Goal: Information Seeking & Learning: Learn about a topic

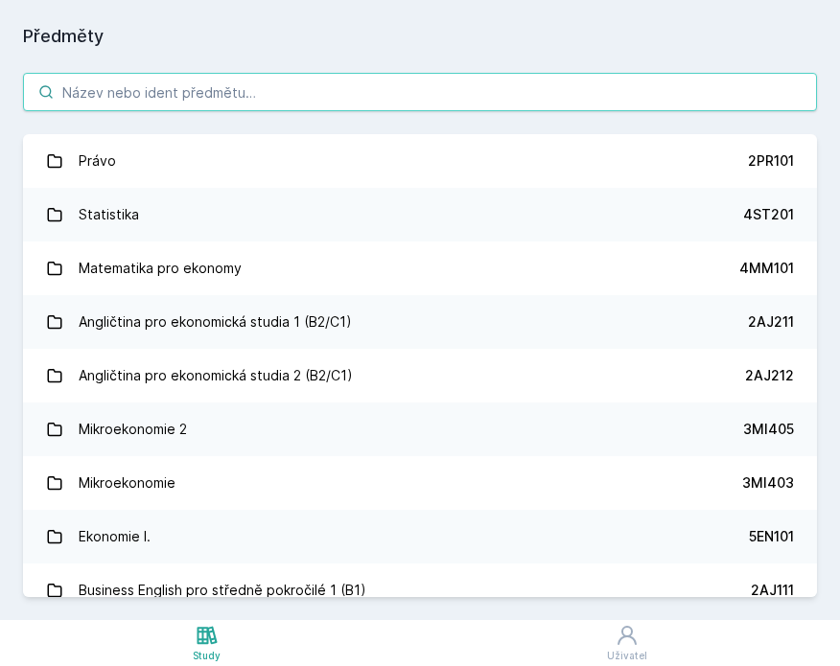
click at [287, 91] on input "search" at bounding box center [420, 92] width 794 height 38
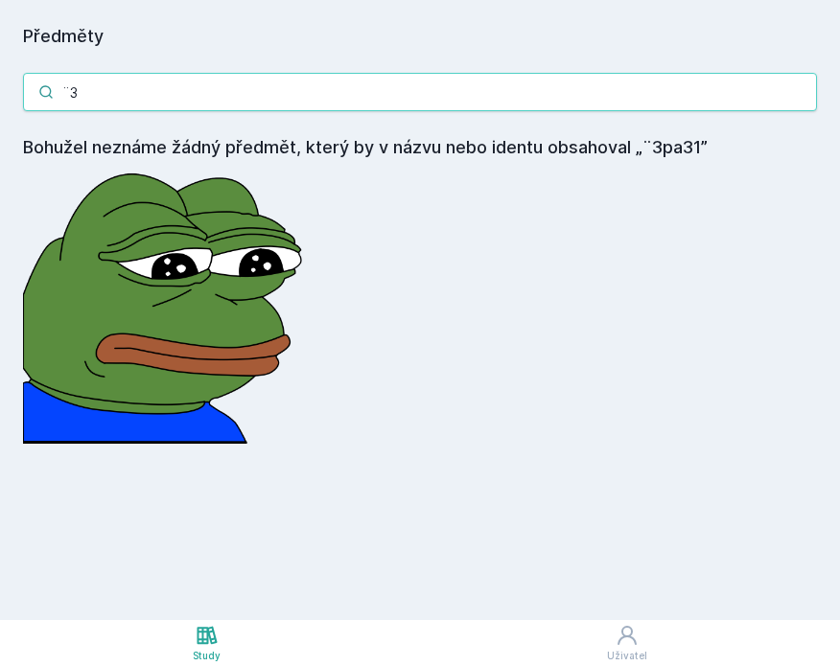
type input "¨"
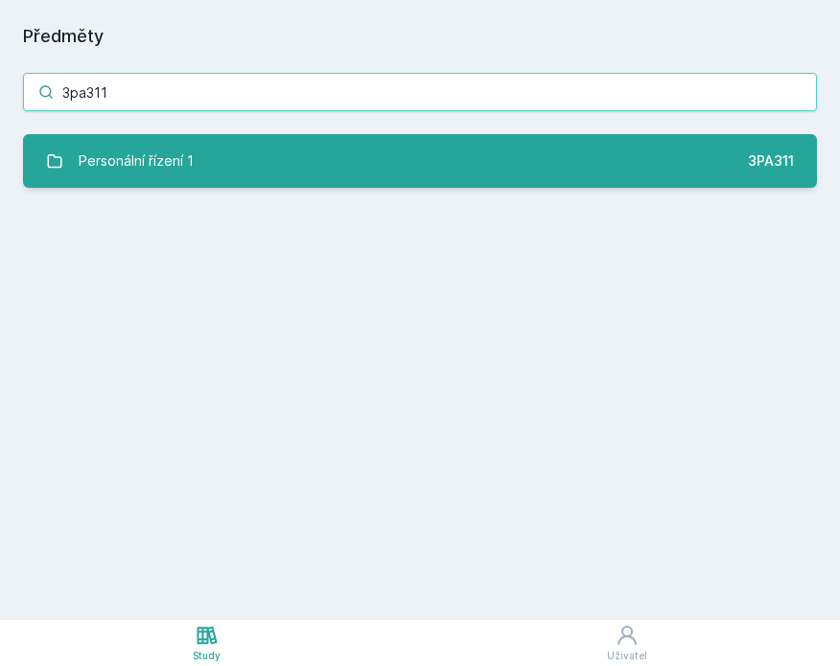
type input "3pa311"
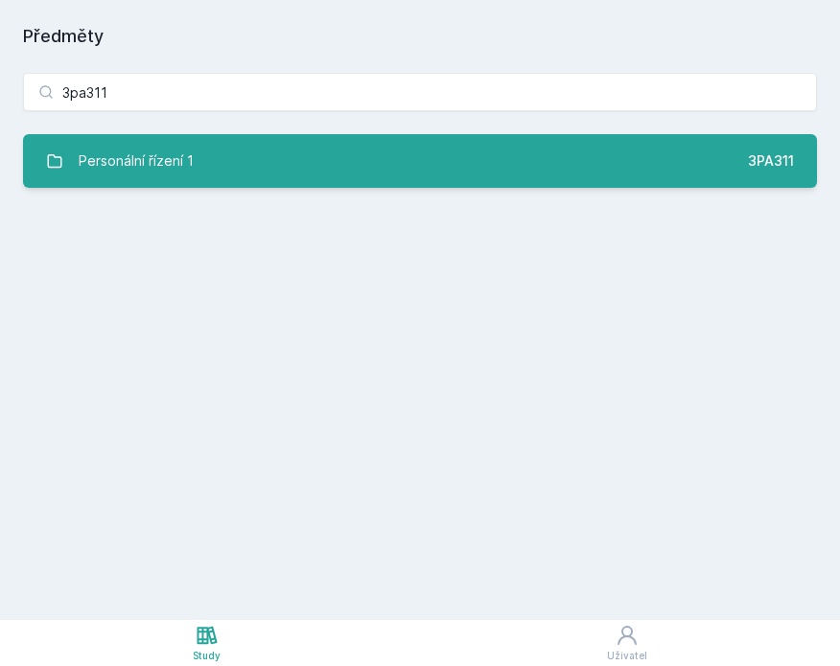
click at [197, 155] on link "Personální řízení 1 3PA311" at bounding box center [420, 161] width 794 height 54
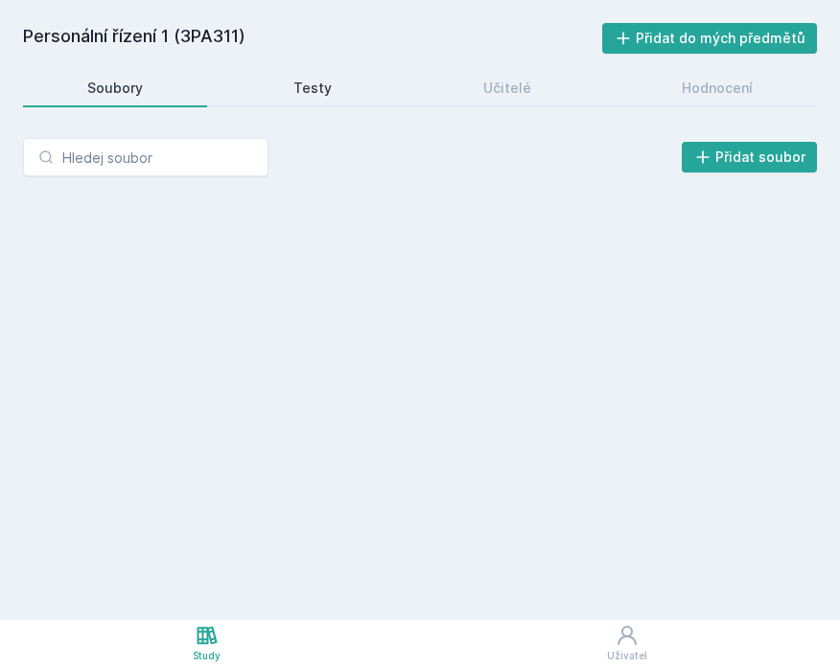
click at [333, 80] on link "Testy" at bounding box center [313, 88] width 167 height 38
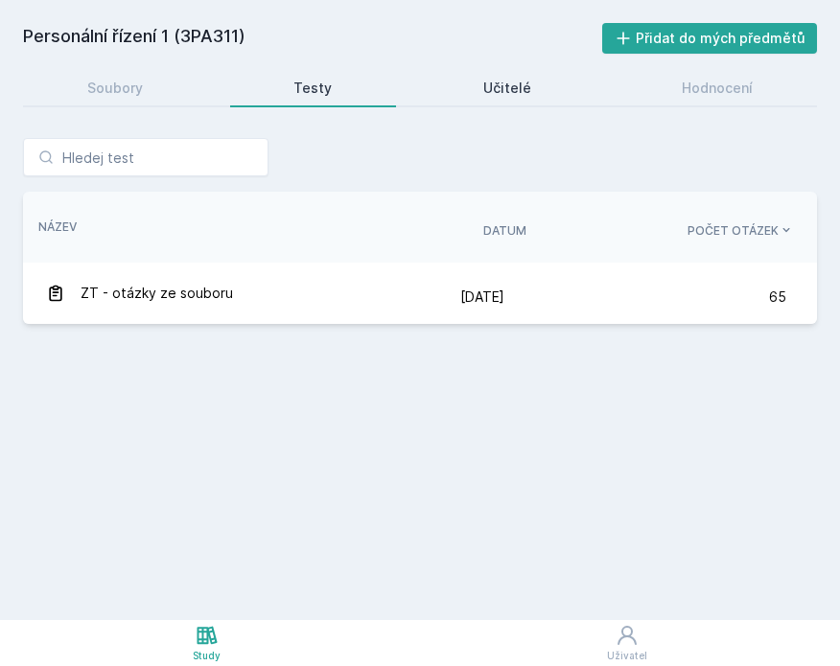
click at [517, 101] on link "Učitelé" at bounding box center [507, 88] width 176 height 38
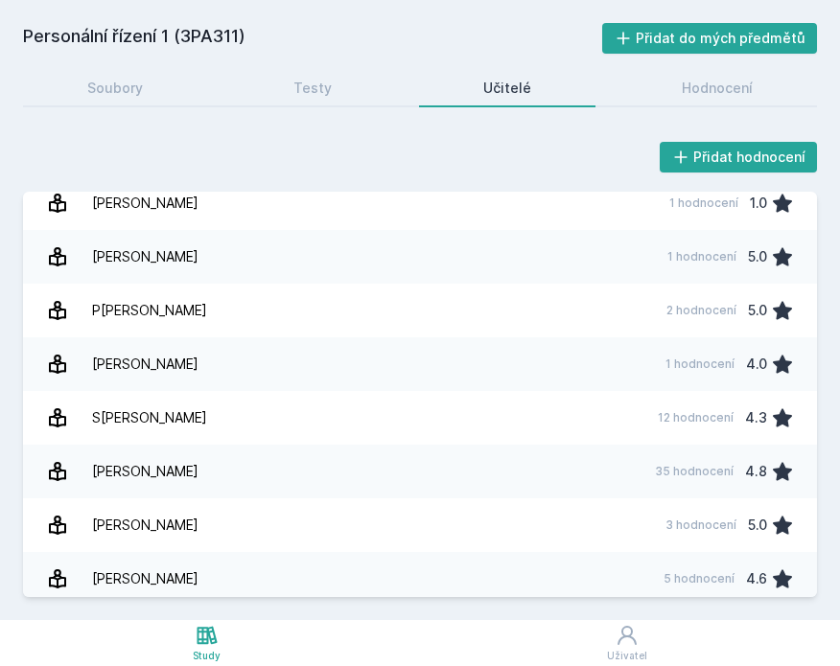
scroll to position [192, 0]
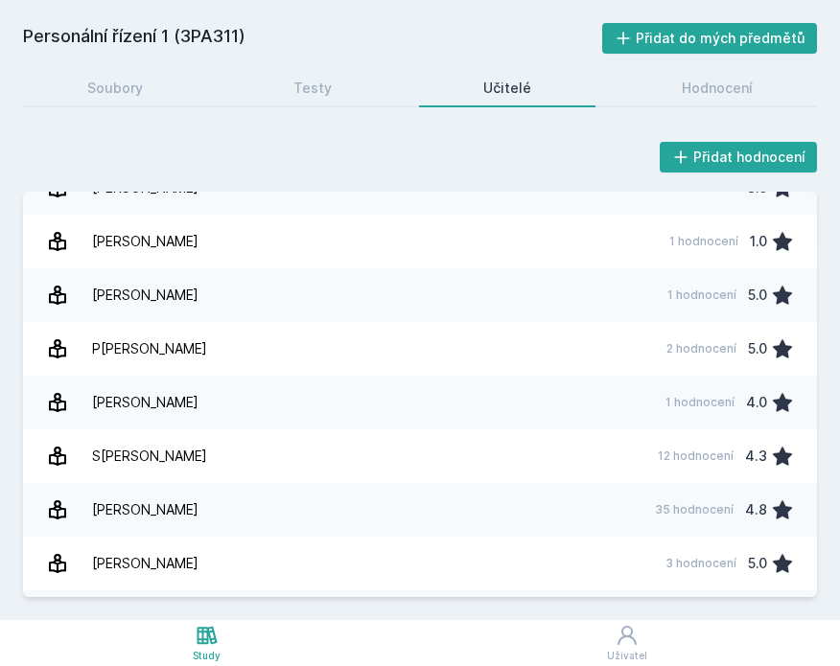
click at [368, 351] on link "P[PERSON_NAME] 2 hodnocení 5.0" at bounding box center [420, 349] width 794 height 54
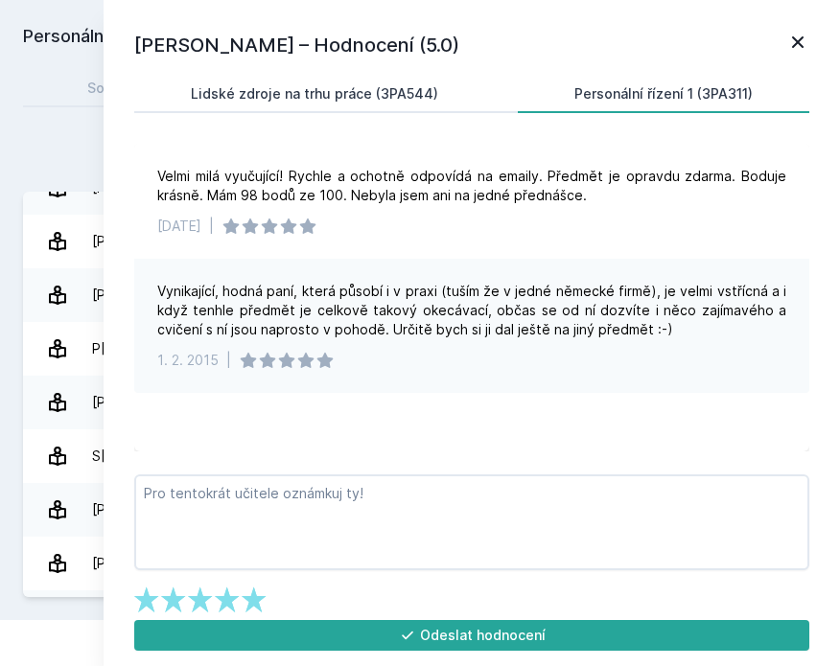
click at [364, 82] on link "Lidské zdroje na trhu práce (3PA544)" at bounding box center [314, 94] width 361 height 38
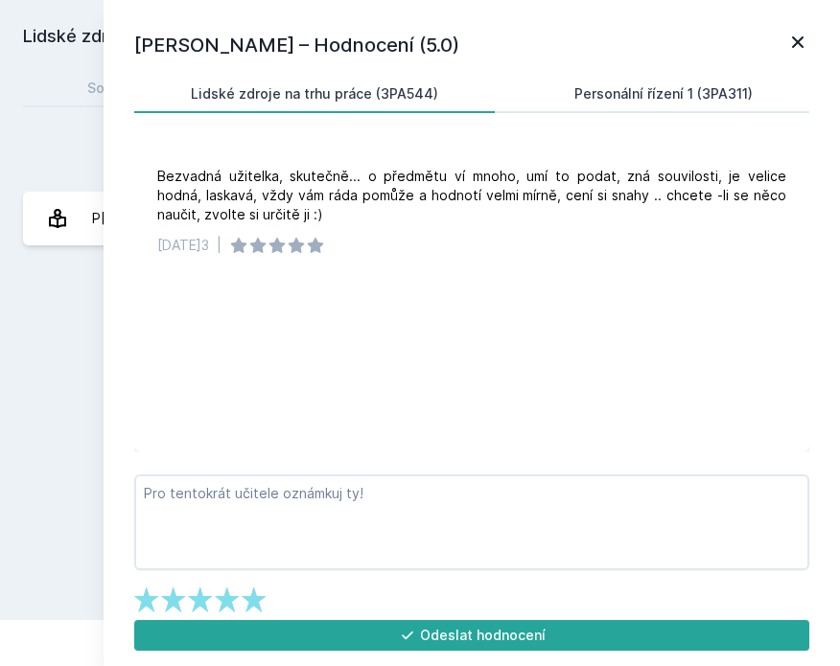
click at [582, 93] on div "Personální řízení 1 (3PA311)" at bounding box center [663, 93] width 178 height 19
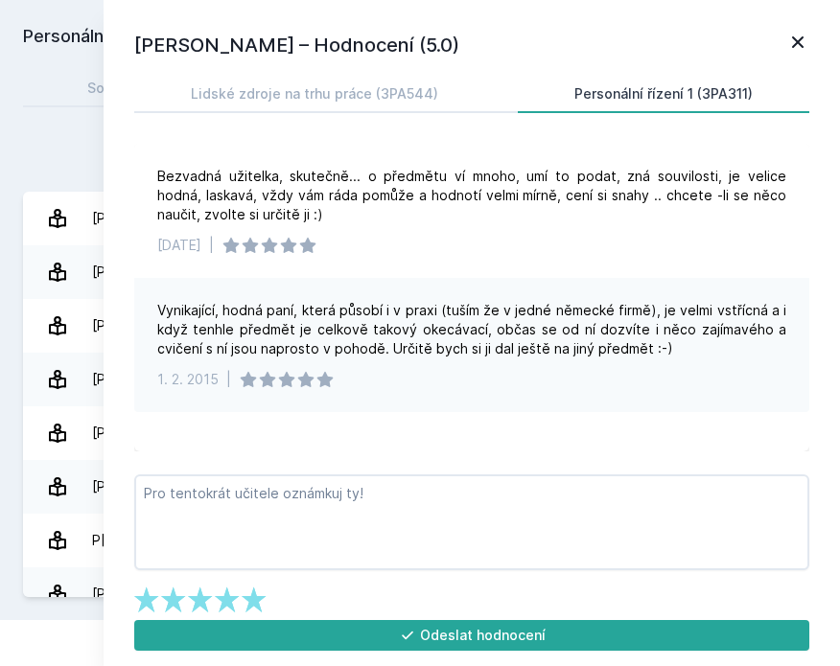
click at [88, 110] on div "Personální řízení 1 (3PA311) Přidat do mých předmětů [GEOGRAPHIC_DATA] Testy Uč…" at bounding box center [420, 310] width 794 height 574
click at [31, 108] on div "Personální řízení 1 (3PA311) Přidat do mých předmětů [GEOGRAPHIC_DATA] Testy Uč…" at bounding box center [420, 310] width 794 height 574
click at [798, 44] on icon at bounding box center [798, 42] width 12 height 12
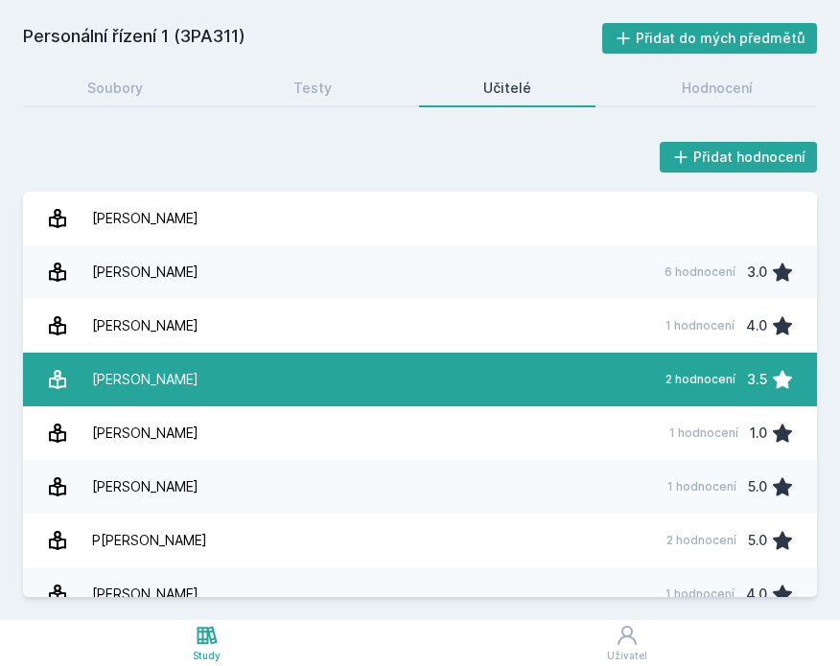
scroll to position [345, 0]
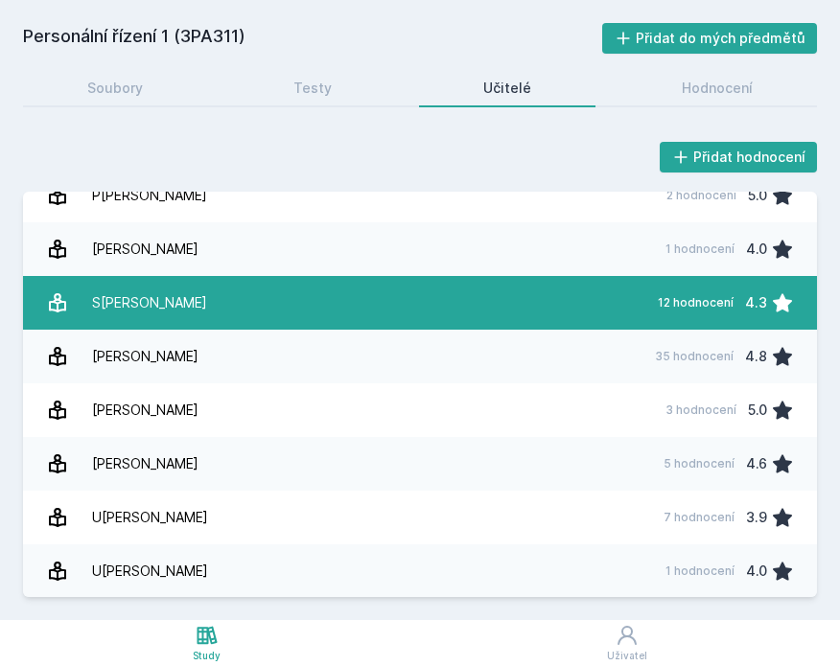
click at [395, 319] on link "[PERSON_NAME] 12 hodnocení 4.3" at bounding box center [420, 303] width 794 height 54
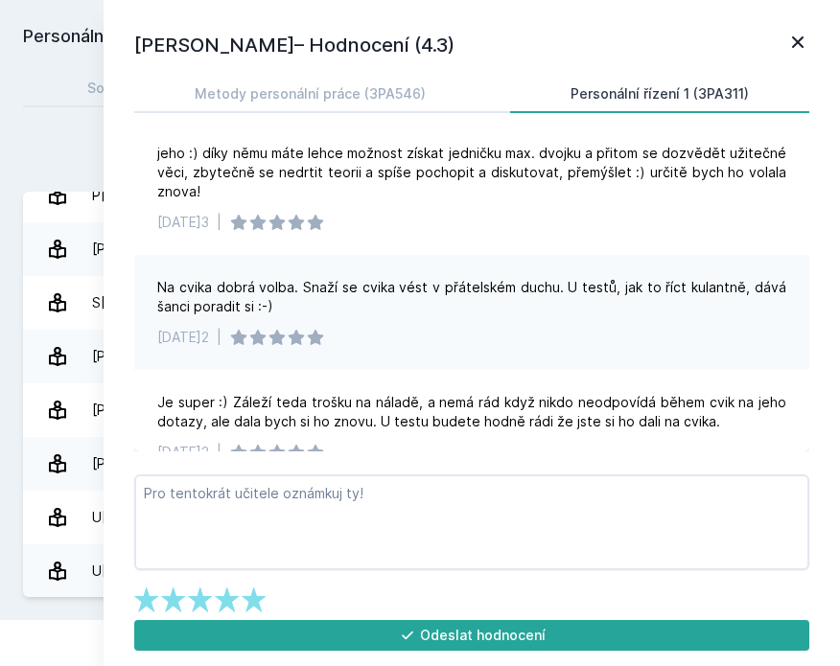
scroll to position [99, 0]
